Goal: Task Accomplishment & Management: Manage account settings

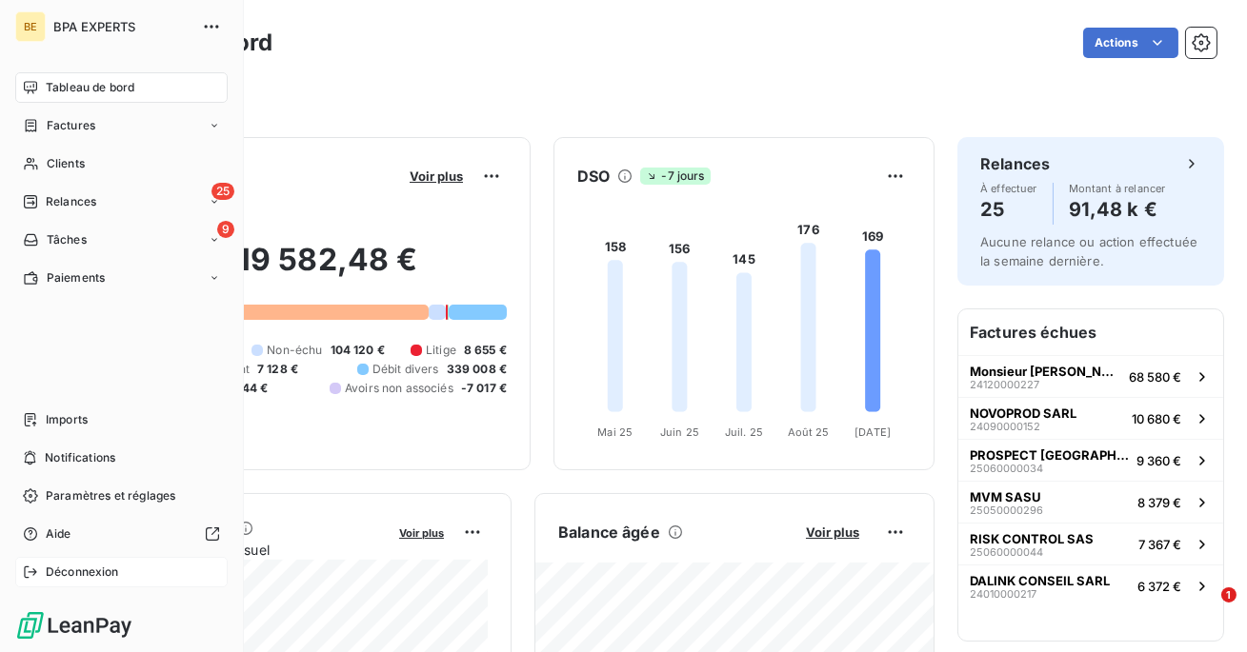
click at [47, 570] on span "Déconnexion" at bounding box center [82, 572] width 73 height 17
